Goal: Find specific fact: Find contact information

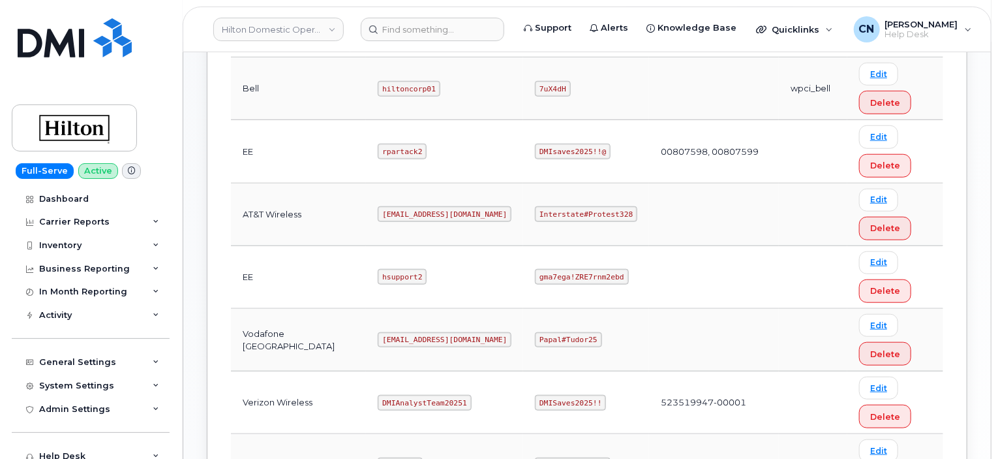
scroll to position [457, 0]
drag, startPoint x: 517, startPoint y: 209, endPoint x: 628, endPoint y: 207, distance: 111.6
click at [624, 210] on tr "AT&T Wireless ms-hilton@dminc.com Interstate#Protest328 Edit Delete" at bounding box center [587, 214] width 712 height 63
copy code "Interstate#Protest328"
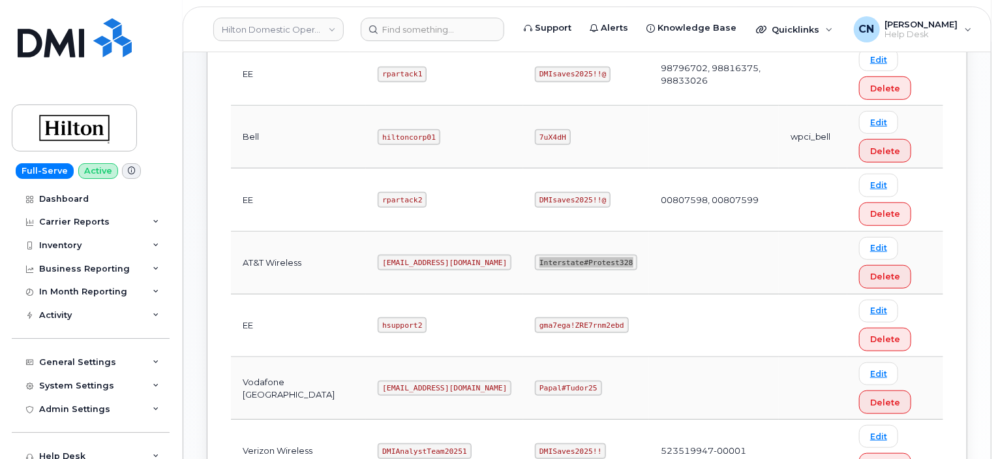
scroll to position [391, 0]
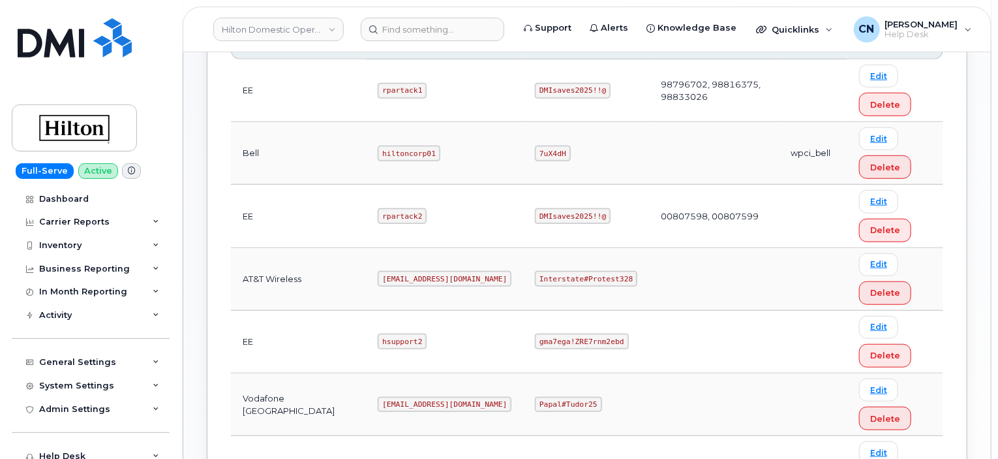
click at [523, 271] on td "Interstate#Protest328" at bounding box center [586, 279] width 126 height 63
drag, startPoint x: 516, startPoint y: 273, endPoint x: 624, endPoint y: 279, distance: 107.8
click at [620, 279] on tr "AT&T Wireless ms-hilton@dminc.com Interstate#Protest328 Edit Delete" at bounding box center [587, 279] width 712 height 63
copy code "Interstate#Protest328"
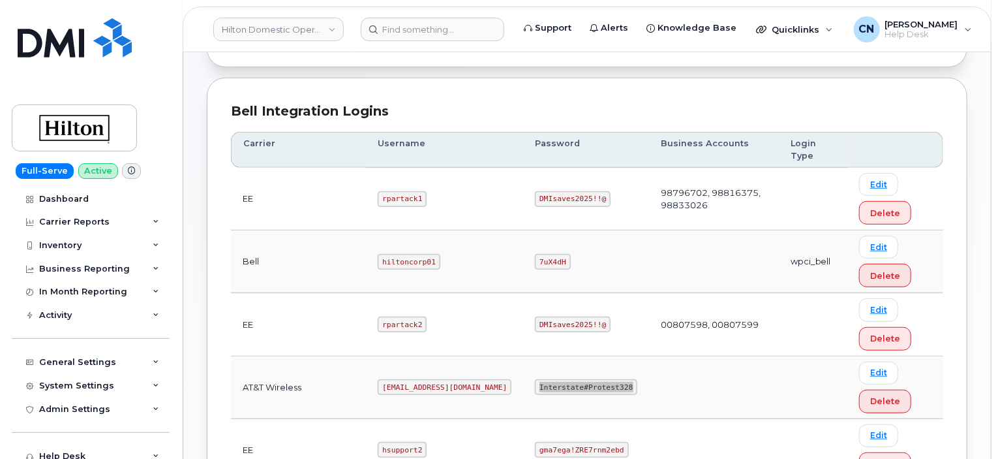
scroll to position [326, 0]
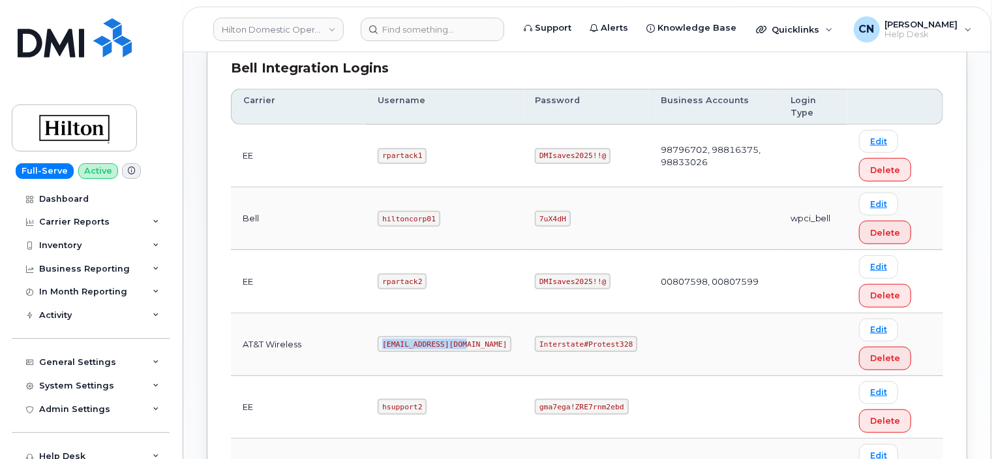
drag, startPoint x: 362, startPoint y: 341, endPoint x: 463, endPoint y: 351, distance: 100.9
click at [463, 351] on td "ms-hilton@dminc.com" at bounding box center [444, 344] width 157 height 63
copy code "ms-hilton@dminc.com"
drag, startPoint x: 517, startPoint y: 341, endPoint x: 605, endPoint y: 347, distance: 89.0
click at [605, 347] on code "Interstate#Protest328" at bounding box center [586, 344] width 102 height 16
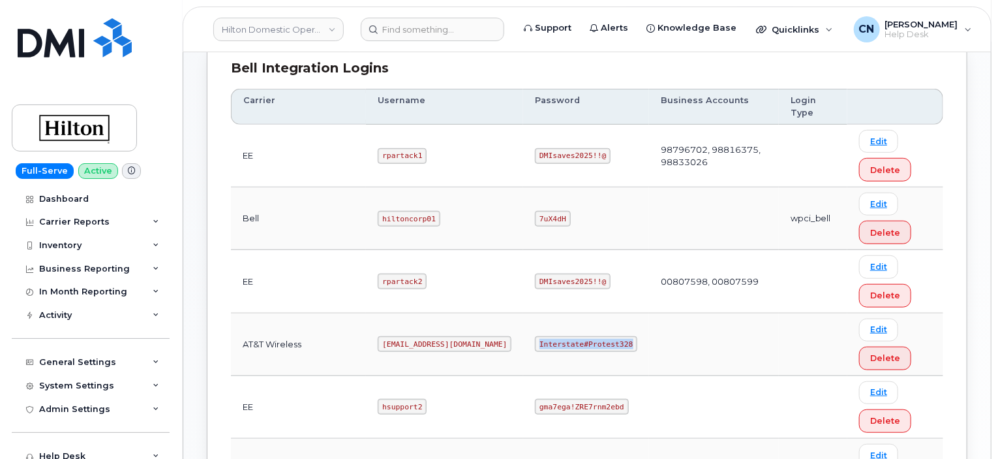
copy code "Interstate#Protest328"
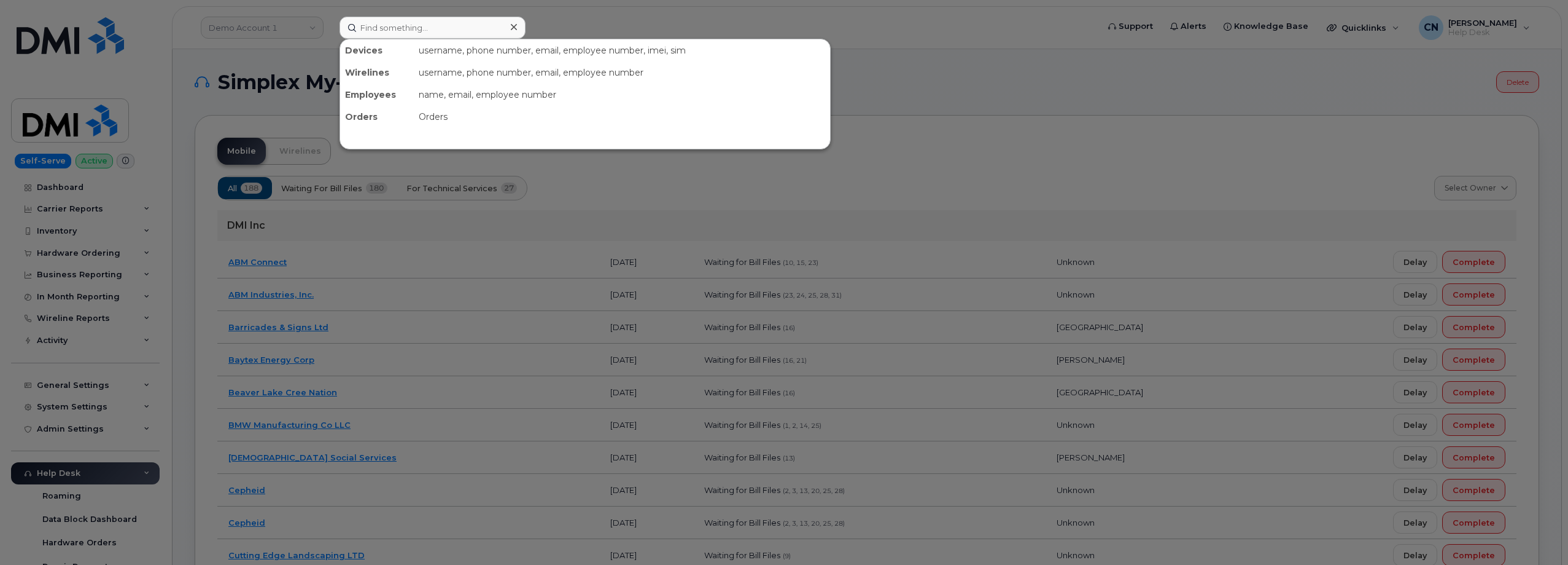
click at [371, 24] on input at bounding box center [433, 27] width 186 height 22
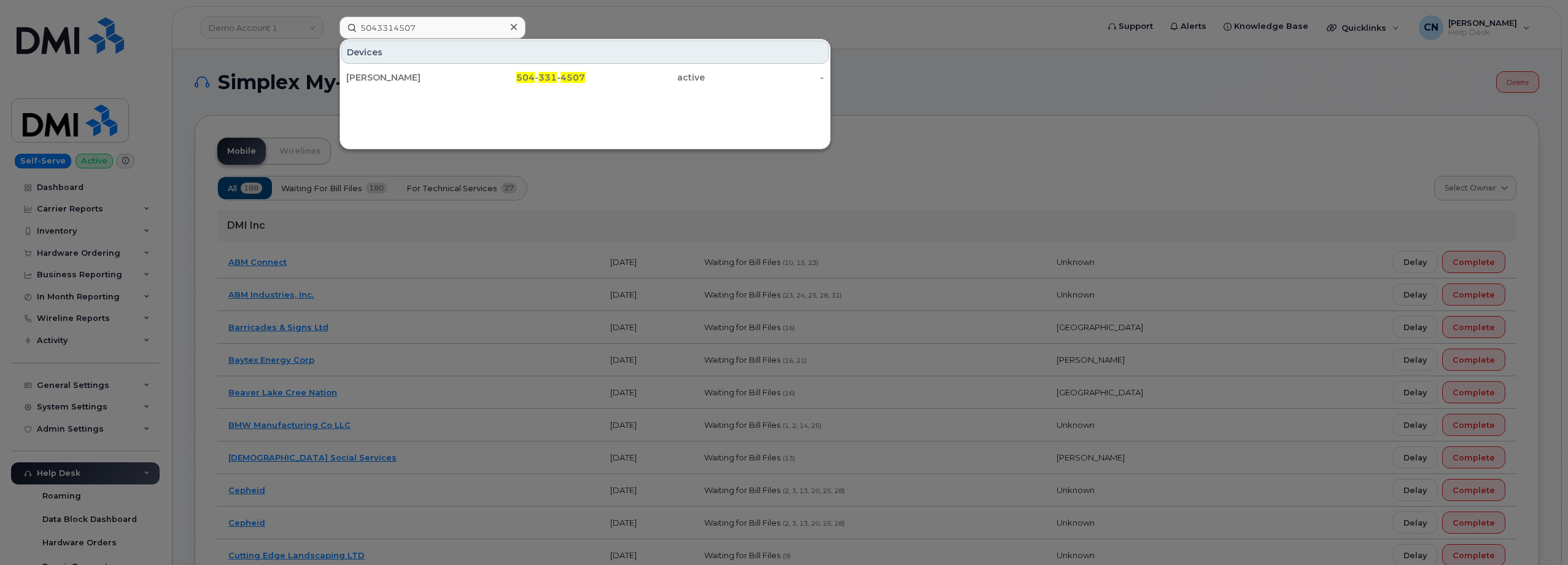
type input "5043314507"
click at [374, 81] on div "[PERSON_NAME]" at bounding box center [406, 77] width 120 height 12
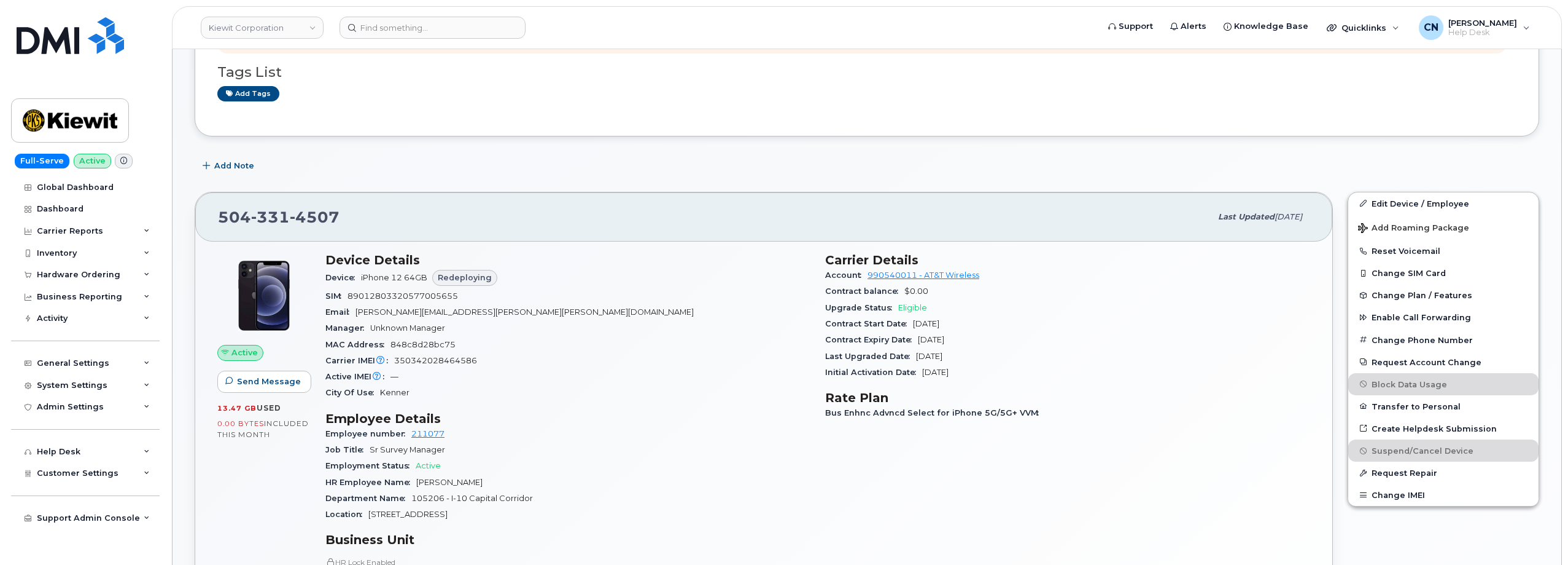
scroll to position [61, 0]
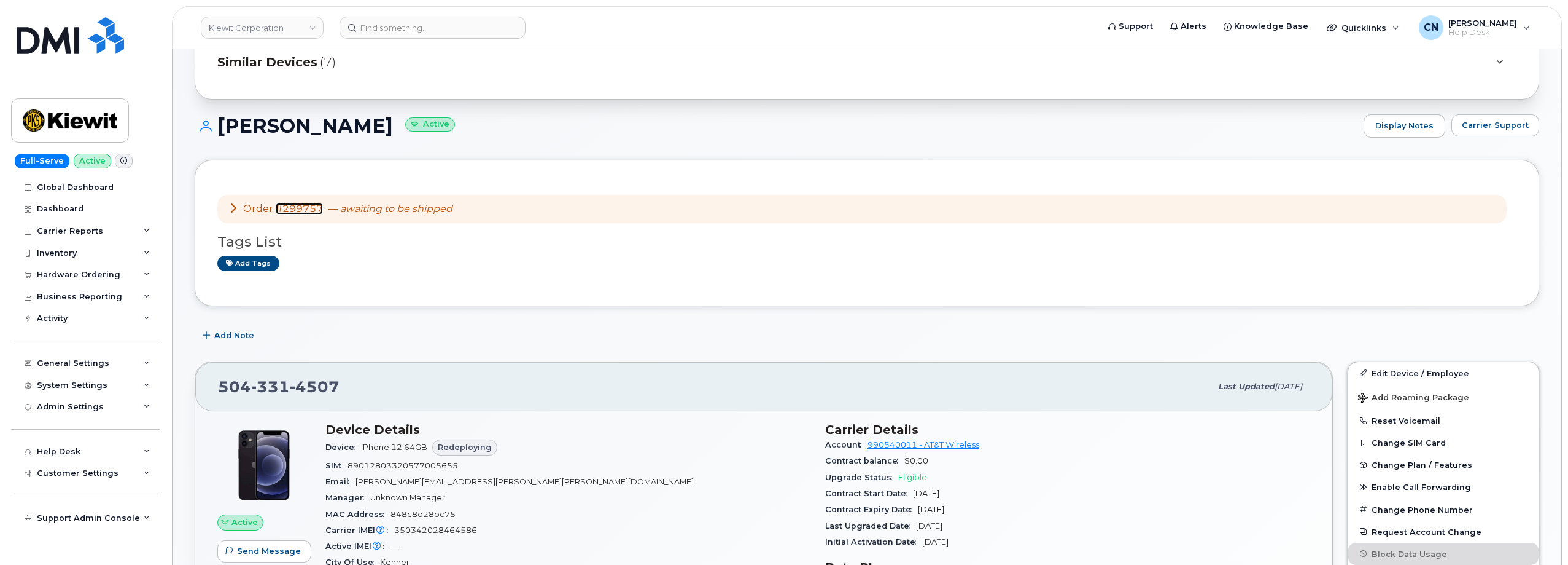
click at [295, 203] on link "#299757" at bounding box center [299, 208] width 47 height 11
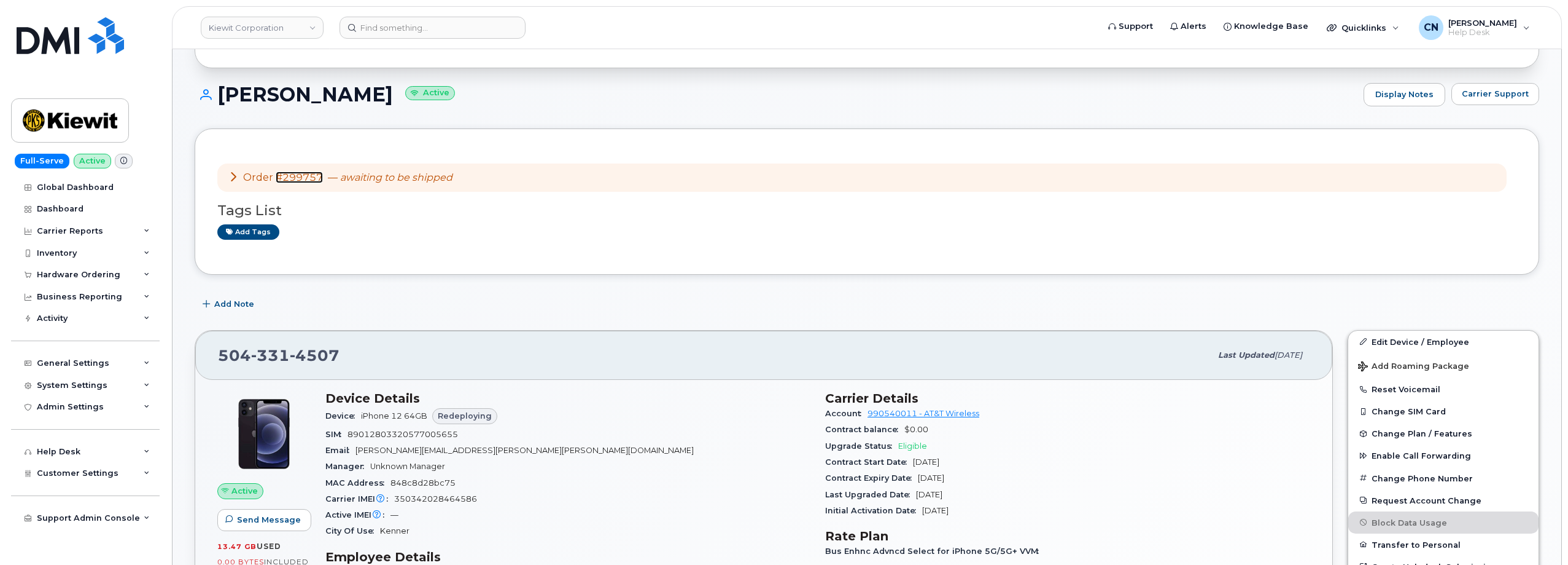
scroll to position [122, 0]
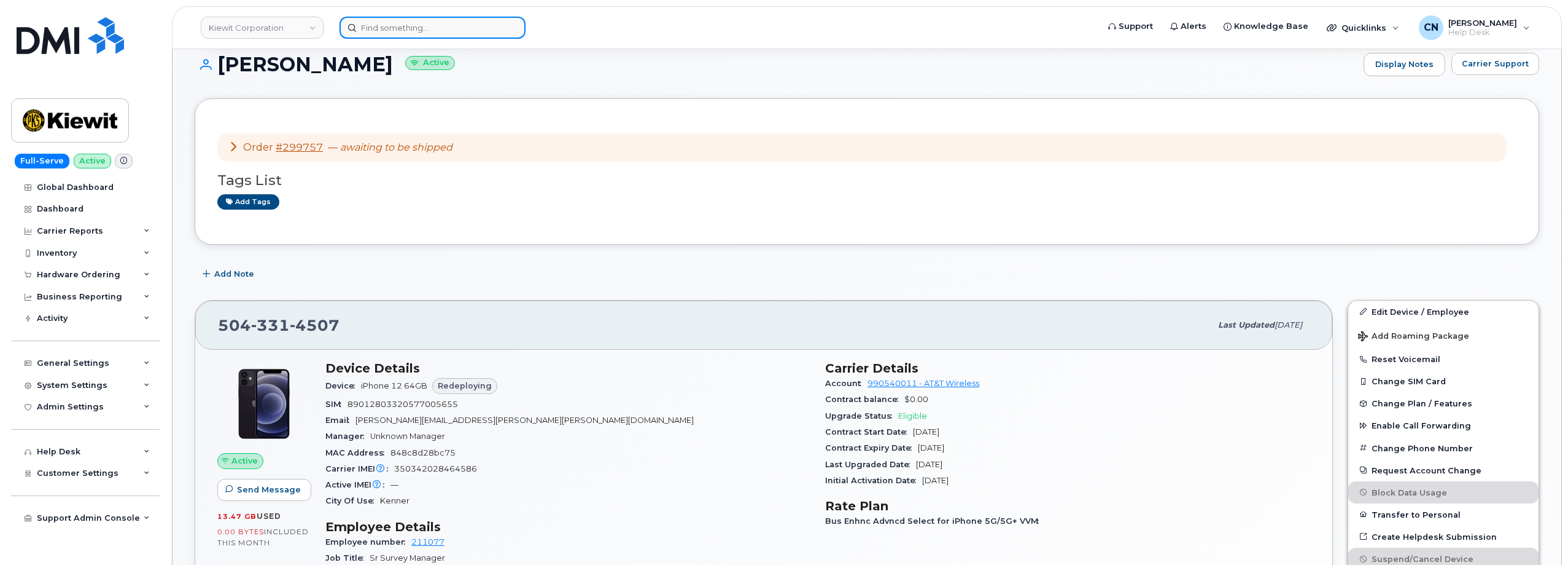
click at [383, 26] on input at bounding box center [433, 27] width 186 height 22
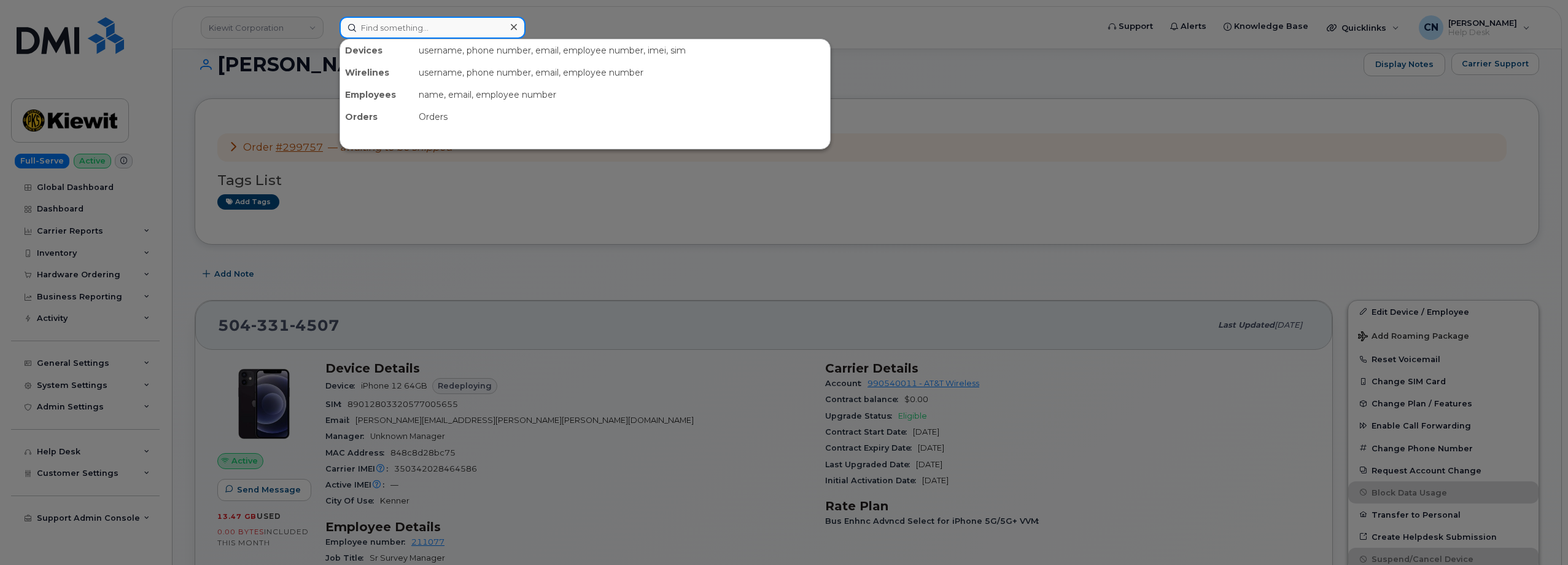
paste input "6134820327"
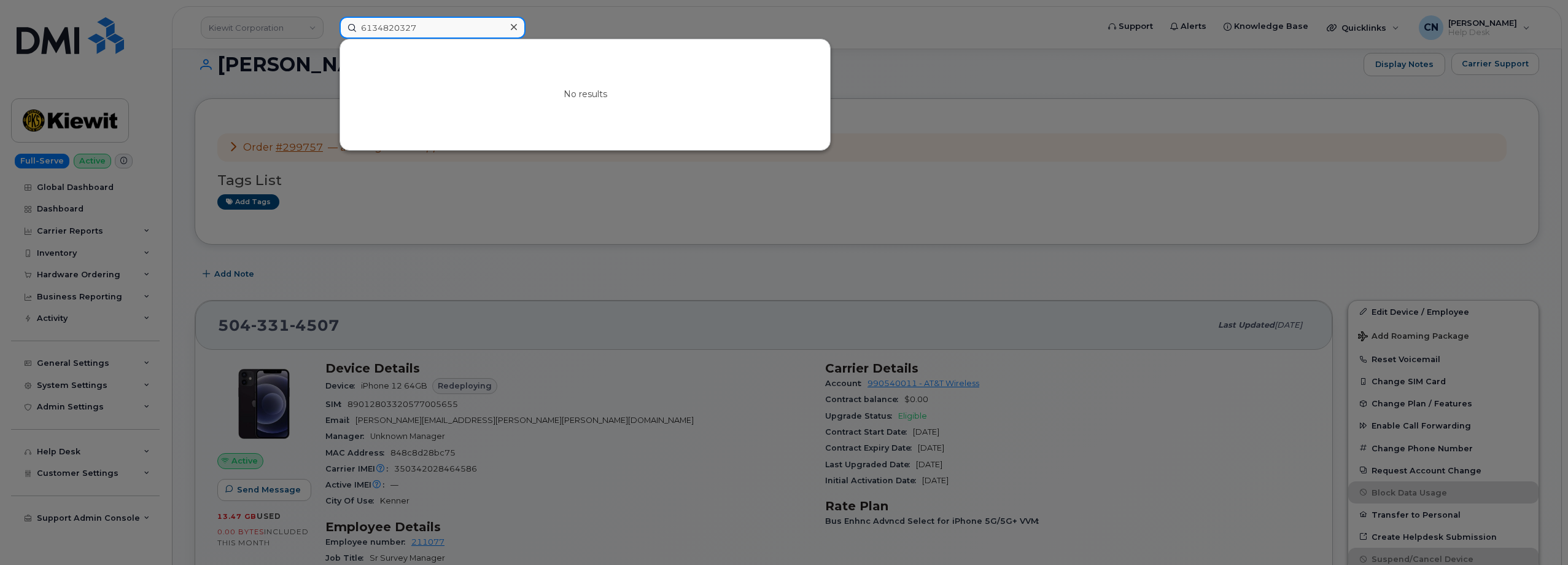
drag, startPoint x: 414, startPoint y: 26, endPoint x: 253, endPoint y: 46, distance: 162.2
click at [329, 39] on div "6134820327 No results" at bounding box center [714, 27] width 770 height 22
paste input "2892596056"
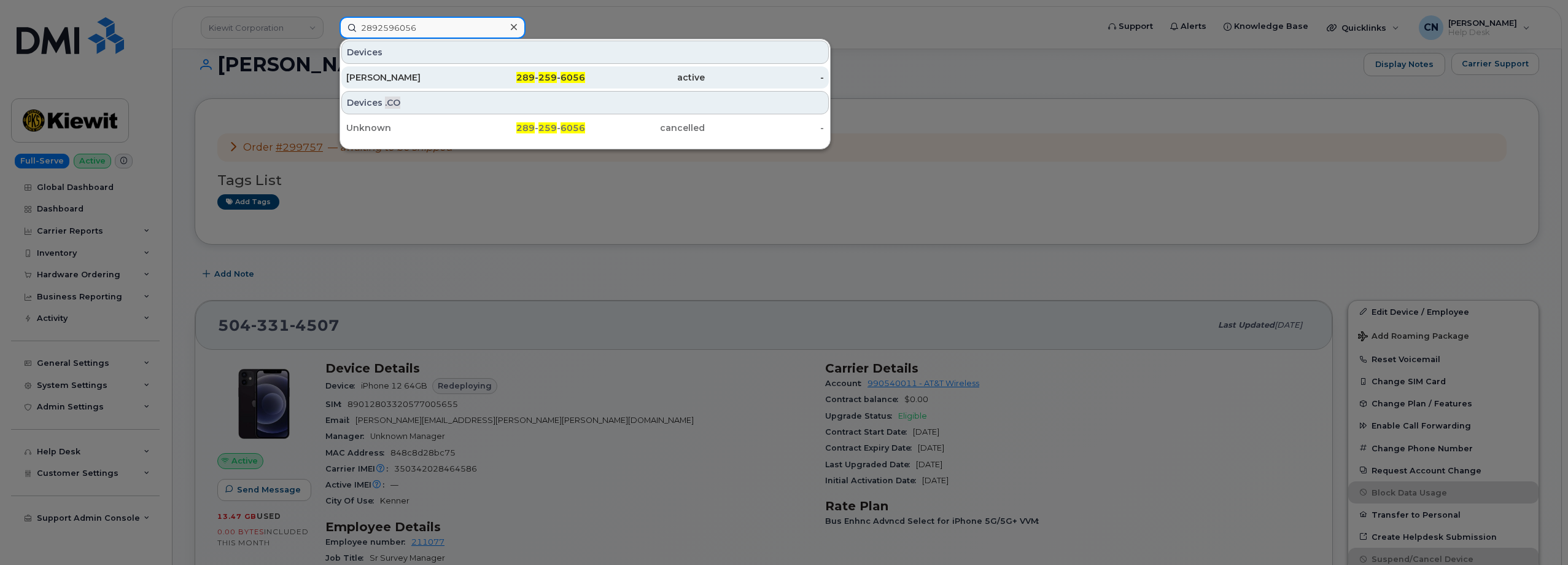
type input "2892596056"
drag, startPoint x: 396, startPoint y: 75, endPoint x: 379, endPoint y: 78, distance: 17.3
click at [396, 76] on div "Craig Angus" at bounding box center [406, 77] width 120 height 12
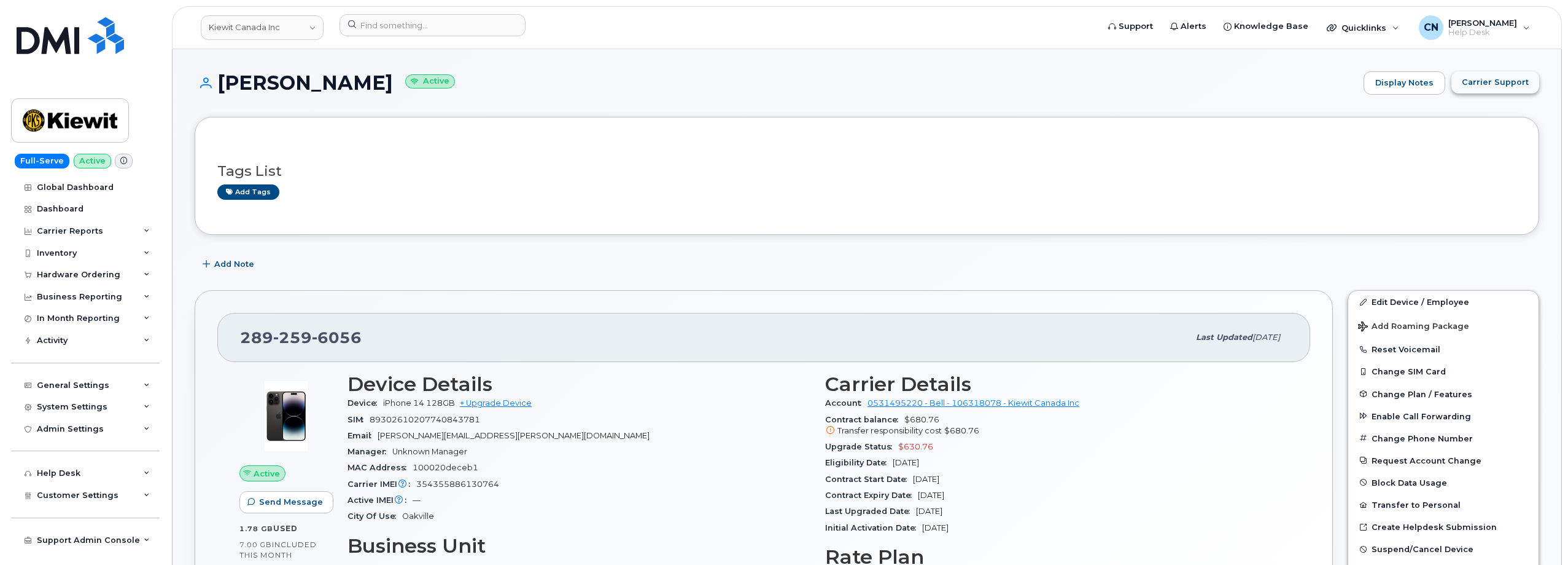
click at [1501, 86] on span "Carrier Support" at bounding box center [1495, 82] width 67 height 11
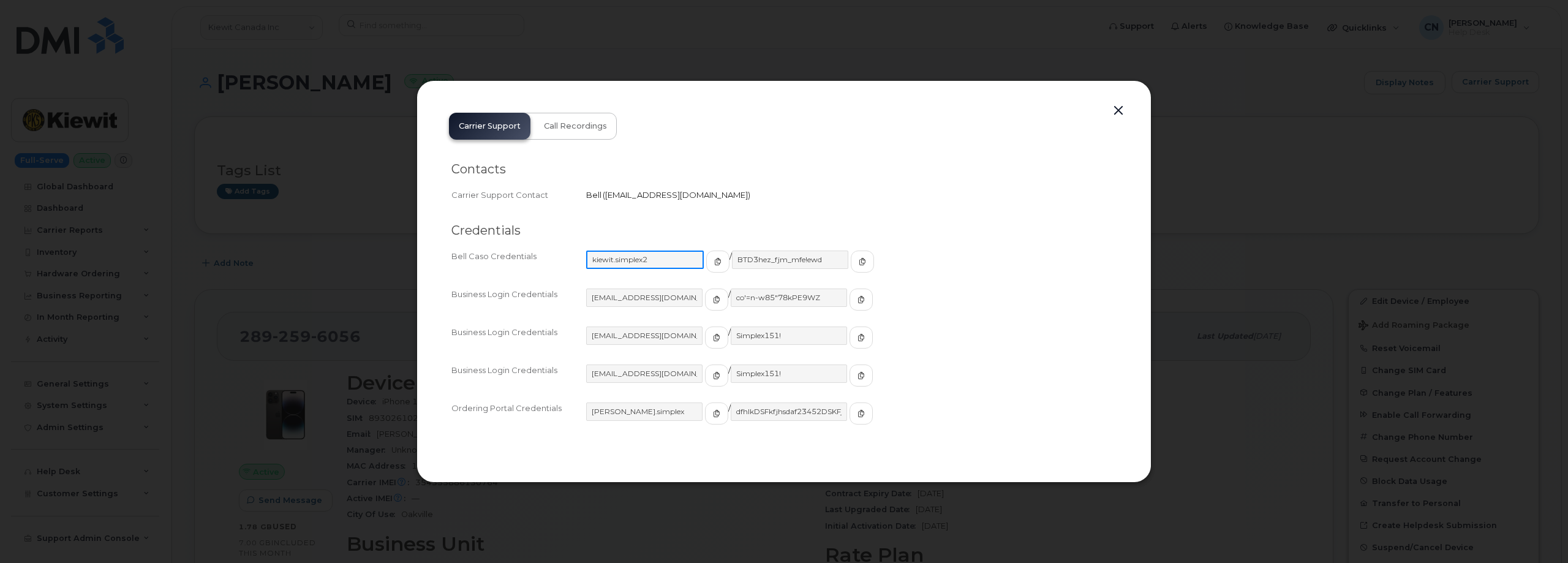
click at [680, 265] on input "kiewit.simplex2" at bounding box center [644, 260] width 117 height 19
click at [698, 246] on div "Credentials Bell Caso Credentials kiewit.simplex2 / BTD3hez_fjm_mfe!ewd Busines…" at bounding box center [784, 330] width 666 height 235
click at [711, 256] on span "button" at bounding box center [716, 262] width 11 height 11
click at [685, 269] on div "kiewit.simplex2" at bounding box center [656, 261] width 142 height 22
click at [711, 266] on span "button" at bounding box center [716, 262] width 11 height 11
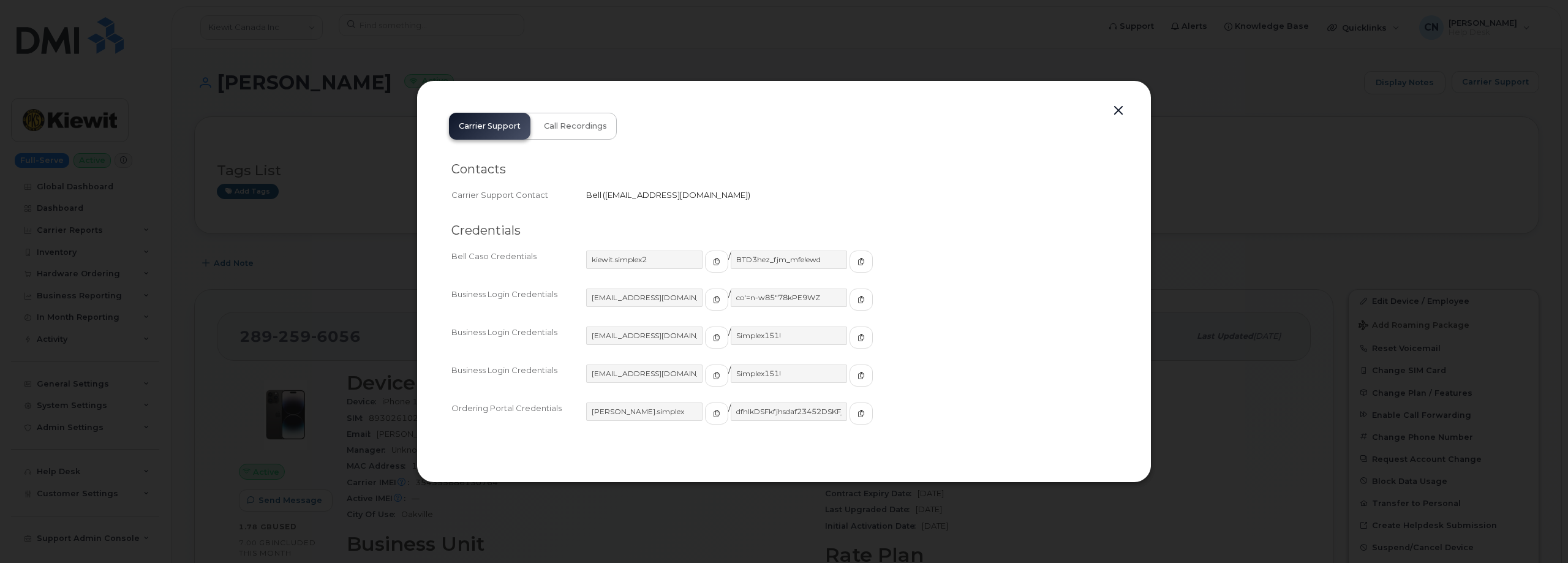
click at [817, 258] on div "BTD3hez_fjm_mfe!ewd" at bounding box center [801, 266] width 142 height 33
click at [850, 265] on button "button" at bounding box center [861, 261] width 23 height 22
click at [1118, 105] on button "button" at bounding box center [1119, 111] width 19 height 17
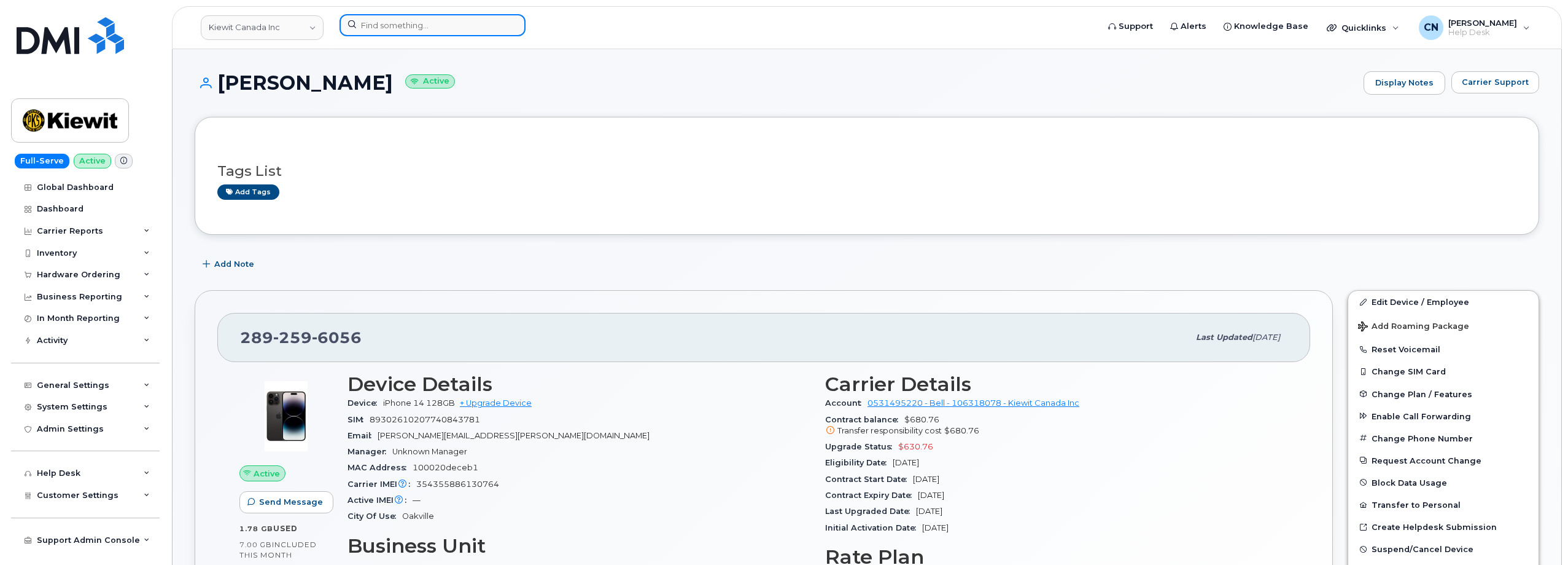
click at [398, 31] on input at bounding box center [433, 24] width 186 height 22
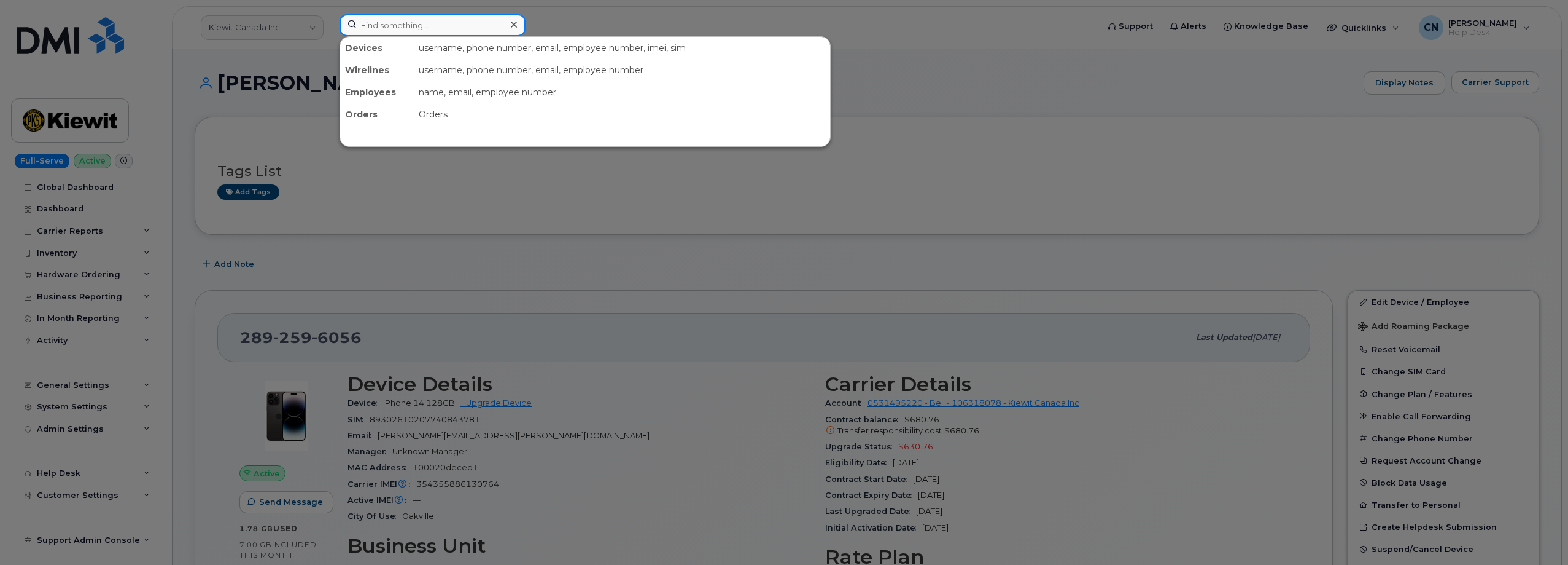
paste input "912-429-5111"
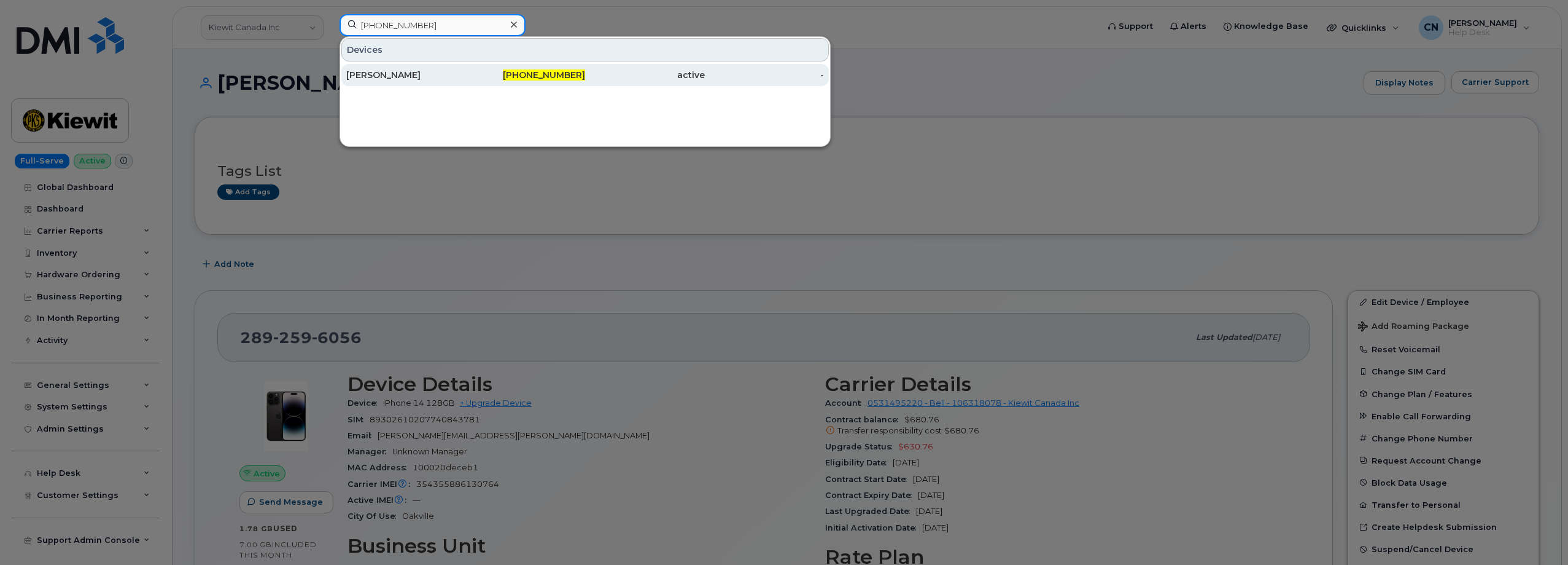
type input "912-429-5111"
click at [366, 69] on div "[PERSON_NAME]" at bounding box center [406, 74] width 120 height 22
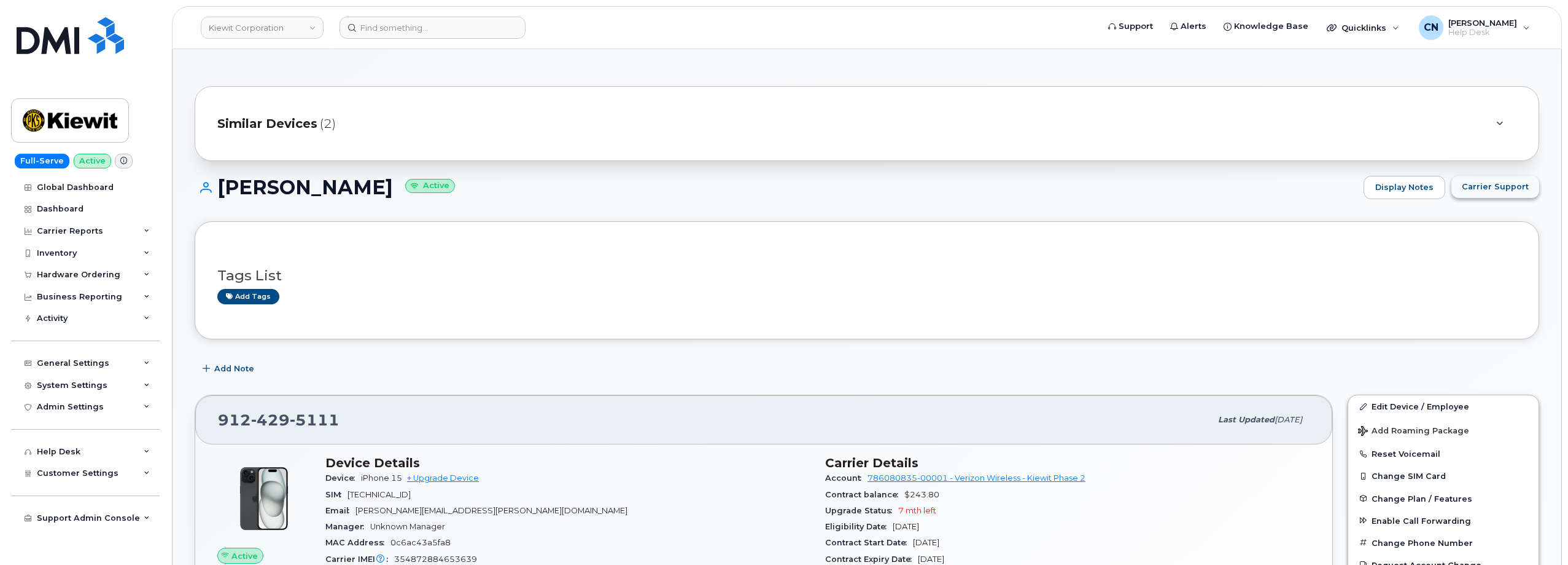
click at [1494, 185] on span "Carrier Support" at bounding box center [1495, 186] width 67 height 11
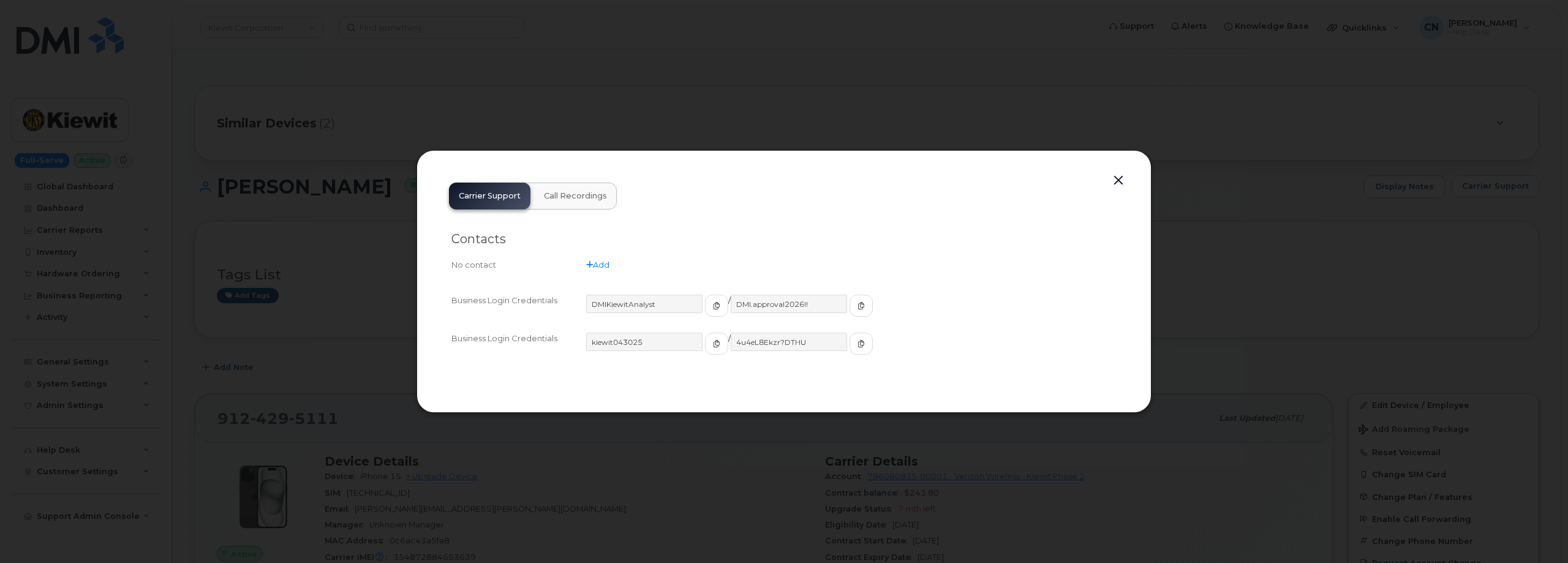
click at [688, 330] on div "Business Login Credentials [SECURITY_DATA] / 4u4eL8Ekzr?DTHU" at bounding box center [784, 349] width 666 height 38
click at [705, 344] on button "button" at bounding box center [716, 342] width 23 height 22
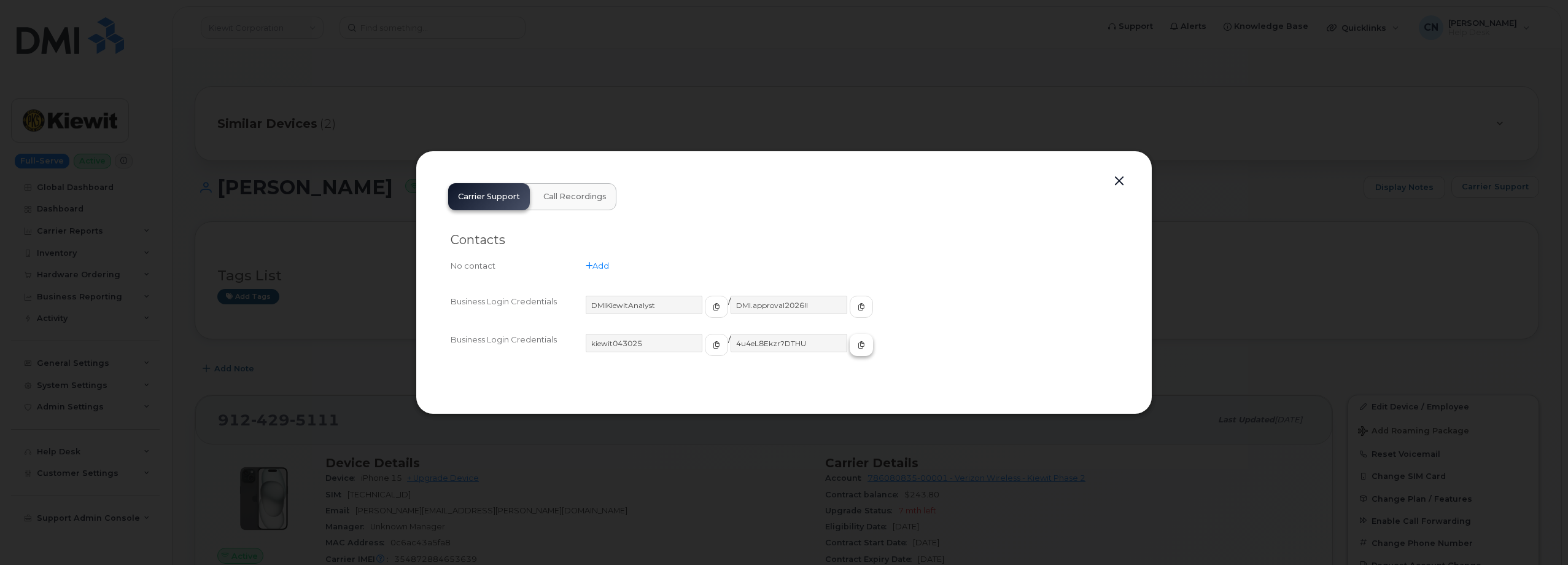
click at [850, 340] on button "button" at bounding box center [861, 344] width 24 height 22
click at [1115, 180] on button "button" at bounding box center [1120, 181] width 19 height 17
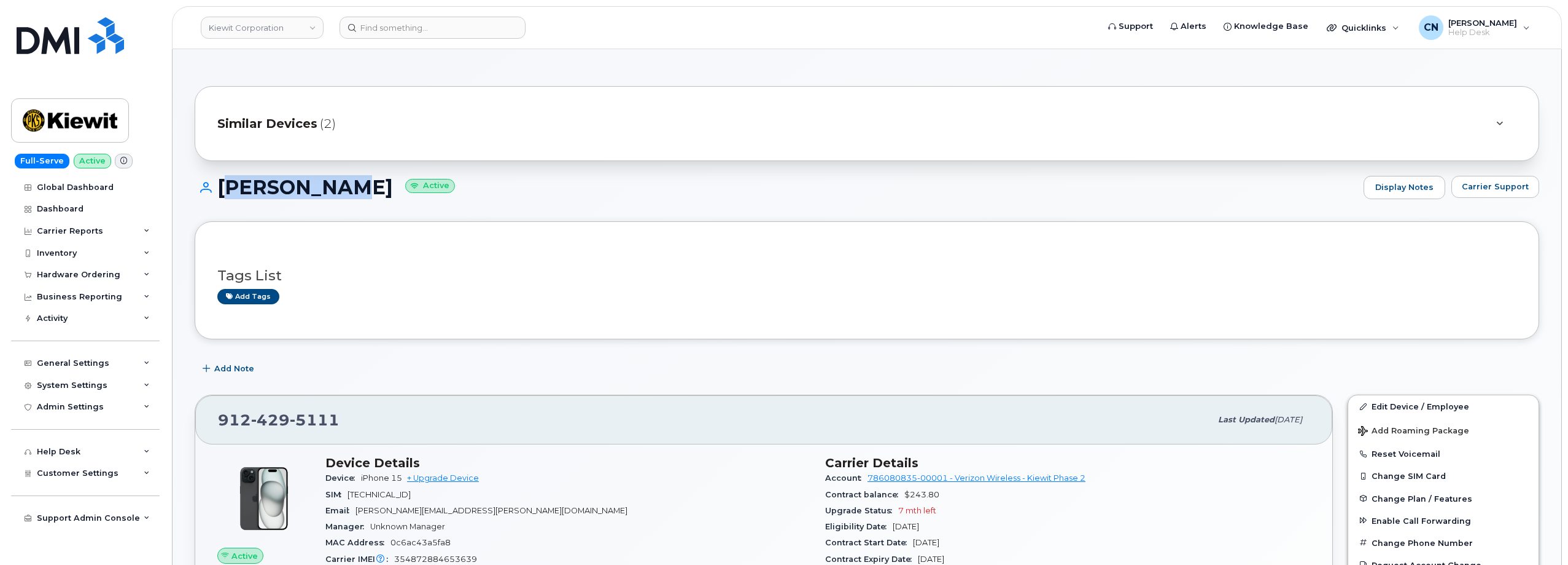
drag, startPoint x: 356, startPoint y: 185, endPoint x: 216, endPoint y: 185, distance: 140.0
click at [216, 185] on h1 "[PERSON_NAME] Active" at bounding box center [776, 186] width 1163 height 22
copy h1 "[PERSON_NAME]"
